Goal: Find specific page/section: Find specific page/section

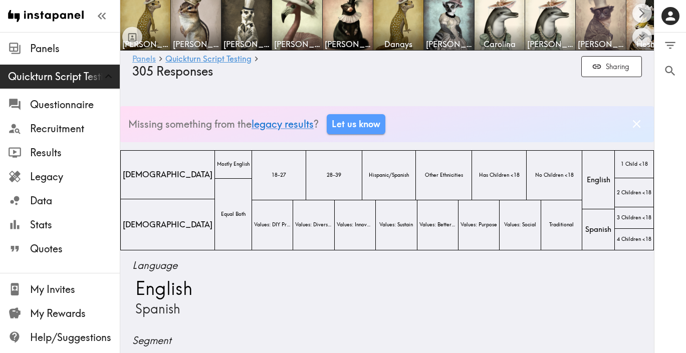
click at [148, 58] on link "Panels" at bounding box center [144, 60] width 24 height 10
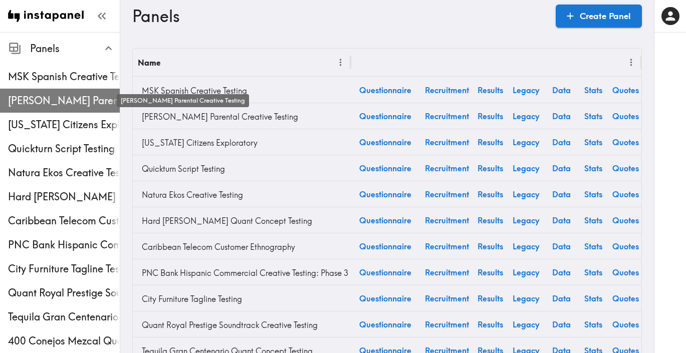
click at [68, 102] on span "[PERSON_NAME] Parental Creative Testing" at bounding box center [64, 101] width 112 height 14
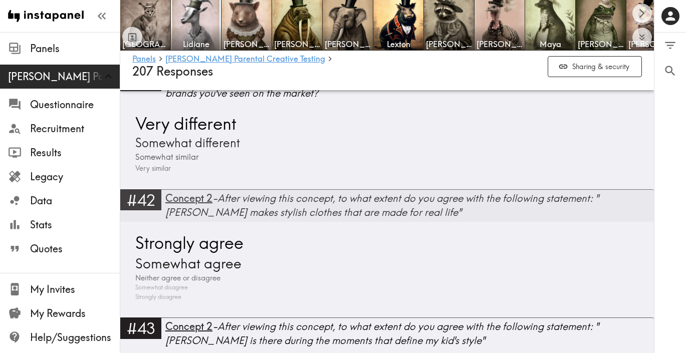
scroll to position [5781, 0]
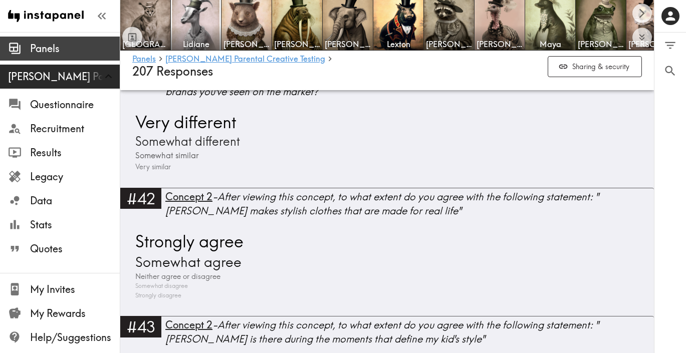
click at [42, 52] on span "Panels" at bounding box center [75, 49] width 90 height 14
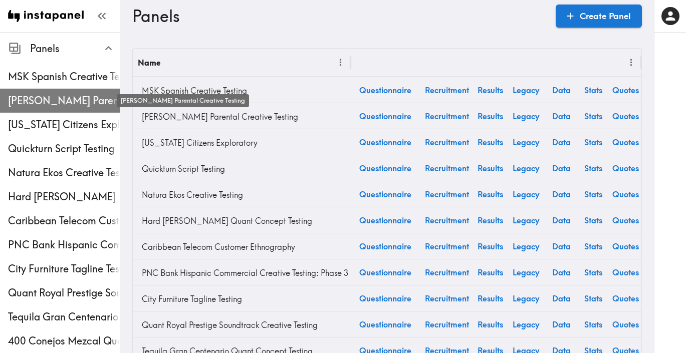
click at [68, 106] on span "[PERSON_NAME] Parental Creative Testing" at bounding box center [64, 101] width 112 height 14
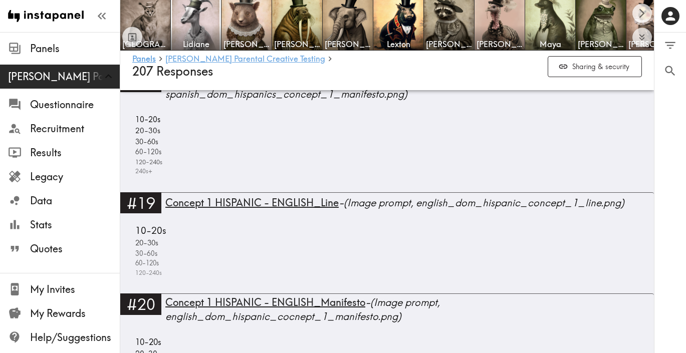
scroll to position [3100, 0]
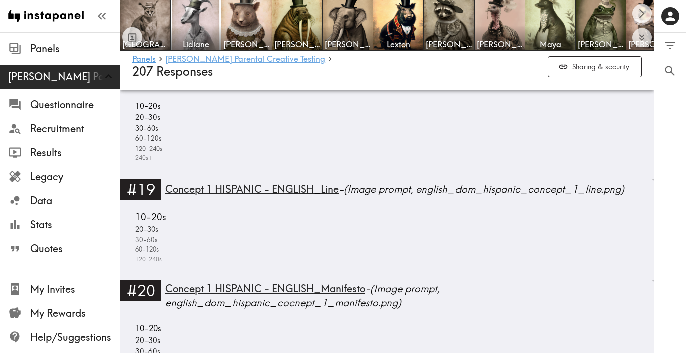
click at [244, 61] on link "[PERSON_NAME] Parental Creative Testing" at bounding box center [245, 60] width 160 height 10
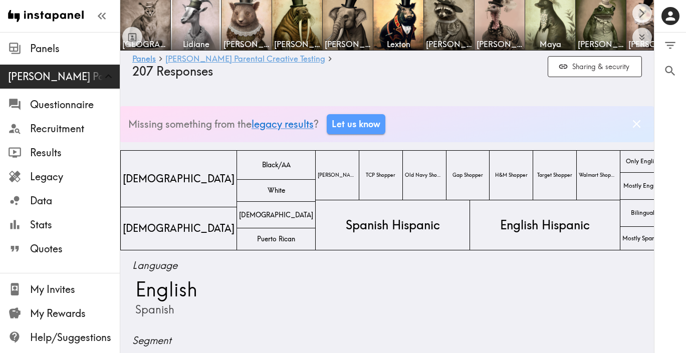
click at [244, 61] on link "[PERSON_NAME] Parental Creative Testing" at bounding box center [245, 60] width 160 height 10
